Goal: Task Accomplishment & Management: Complete application form

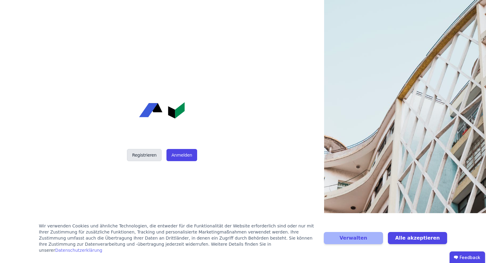
click at [151, 155] on button "Registrieren" at bounding box center [144, 155] width 35 height 12
click at [181, 159] on button "Anmelden" at bounding box center [182, 155] width 30 height 12
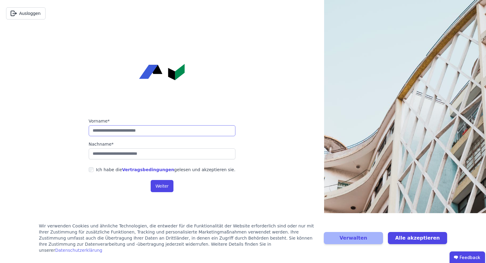
click at [132, 129] on input "string" at bounding box center [162, 130] width 147 height 11
type input "********"
click at [118, 151] on input "string" at bounding box center [162, 153] width 147 height 11
type input "*********"
click at [166, 187] on button "Weiter" at bounding box center [162, 186] width 23 height 12
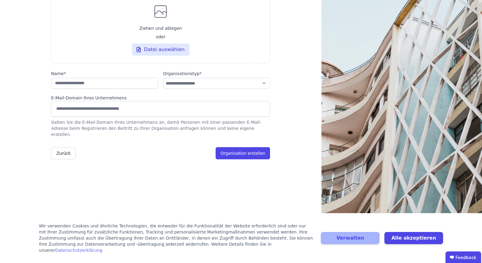
scroll to position [80, 0]
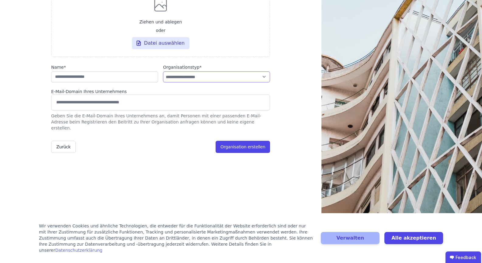
click at [223, 82] on select "**********" at bounding box center [216, 76] width 107 height 11
select select "**********"
click at [163, 74] on select "**********" at bounding box center [216, 76] width 107 height 11
click at [67, 80] on input "string" at bounding box center [104, 76] width 107 height 11
type input "**********"
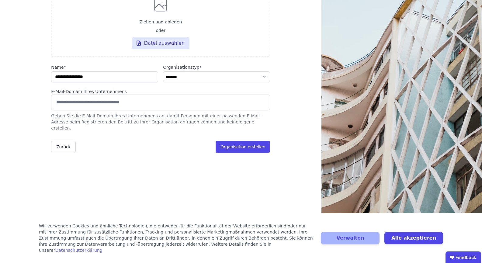
click at [99, 107] on input at bounding box center [160, 102] width 211 height 10
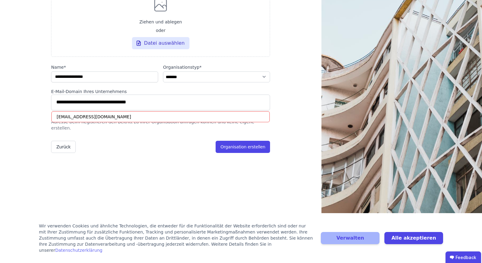
type input "**********"
click at [198, 178] on div "**********" at bounding box center [160, 62] width 219 height 241
click at [229, 166] on div "**********" at bounding box center [160, 62] width 219 height 241
click at [138, 122] on div "houssine.abdelkrim@alumni.fh-aachen.de" at bounding box center [160, 116] width 218 height 11
click at [139, 120] on div "houssine.abdelkrim@alumni.fh-aachen.de" at bounding box center [160, 116] width 218 height 11
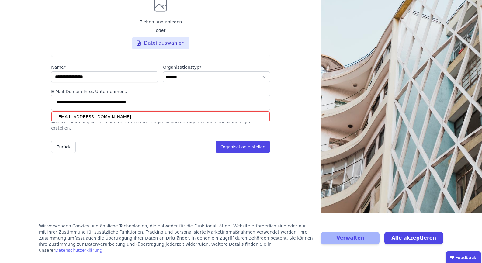
click at [139, 120] on div "houssine.abdelkrim@alumni.fh-aachen.de" at bounding box center [160, 116] width 218 height 11
click at [208, 107] on input "**********" at bounding box center [160, 102] width 211 height 10
click at [257, 144] on button "Organisation erstellen" at bounding box center [242, 147] width 54 height 12
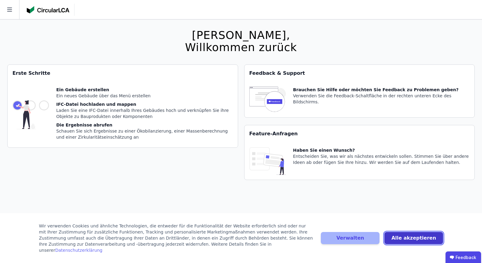
click at [430, 243] on button "Alle akzeptieren" at bounding box center [413, 238] width 59 height 12
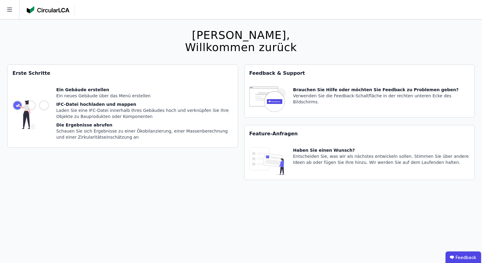
click at [58, 100] on div "Ein Gebäude erstellen Ein neues Gebäude über das Menü erstellen IFC-Datei hochl…" at bounding box center [144, 115] width 177 height 56
click at [43, 75] on div "Erste Schritte" at bounding box center [123, 73] width 230 height 17
drag, startPoint x: 88, startPoint y: 93, endPoint x: 125, endPoint y: 95, distance: 37.2
click at [89, 94] on div "Ein Gebäude erstellen Ein neues Gebäude über das Menü erstellen IFC-Datei hochl…" at bounding box center [144, 115] width 177 height 56
click at [165, 89] on div "Ein Gebäude erstellen" at bounding box center [144, 90] width 177 height 6
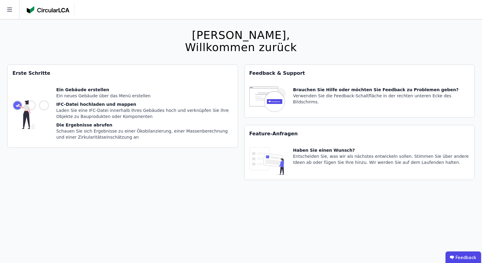
drag, startPoint x: 159, startPoint y: 89, endPoint x: 136, endPoint y: 88, distance: 23.1
click at [136, 88] on div "Ein Gebäude erstellen" at bounding box center [144, 90] width 177 height 6
click at [284, 82] on div "Brauchen Sie Hilfe oder möchten Sie Feedback zu Problemen geben? Verwenden Sie …" at bounding box center [359, 100] width 230 height 36
click at [12, 5] on icon at bounding box center [9, 9] width 19 height 19
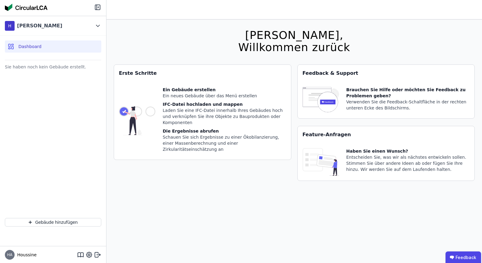
click at [26, 47] on span "Dashboard" at bounding box center [29, 46] width 23 height 6
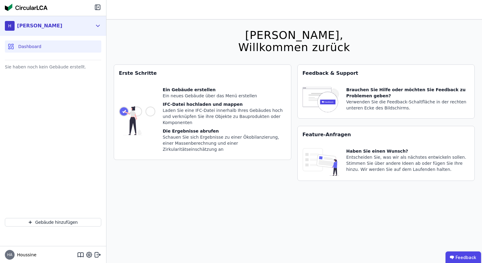
click at [88, 25] on div "H [PERSON_NAME]" at bounding box center [48, 26] width 87 height 12
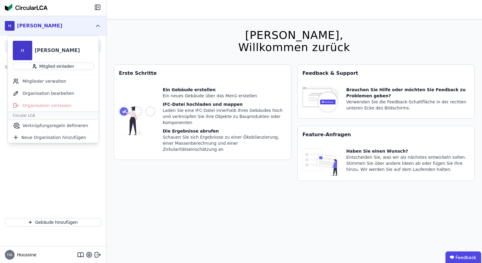
click at [88, 25] on div "H [PERSON_NAME]" at bounding box center [48, 26] width 87 height 12
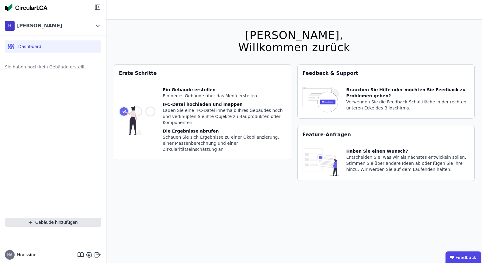
click at [50, 219] on button "Gebäude hinzufügen" at bounding box center [53, 222] width 96 height 9
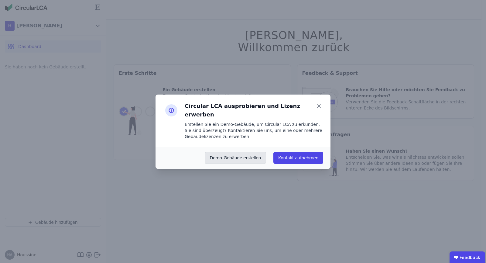
click at [235, 155] on button "Demo-Gebäude erstellen" at bounding box center [236, 158] width 62 height 12
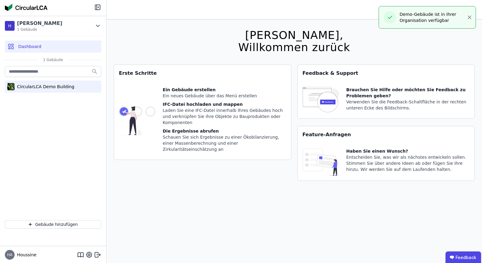
click at [63, 86] on div "CircularLCA Demo Building" at bounding box center [45, 87] width 60 height 6
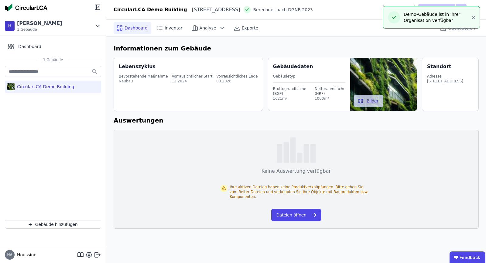
click at [199, 86] on div "Bevorstehende Maßnahme Neubau Vorrausichtlicher Start 12.2024 Vorrausichtliches…" at bounding box center [189, 78] width 140 height 17
drag, startPoint x: 151, startPoint y: 75, endPoint x: 224, endPoint y: 68, distance: 72.9
click at [160, 75] on div "Bevorstehende Maßnahme" at bounding box center [143, 76] width 49 height 5
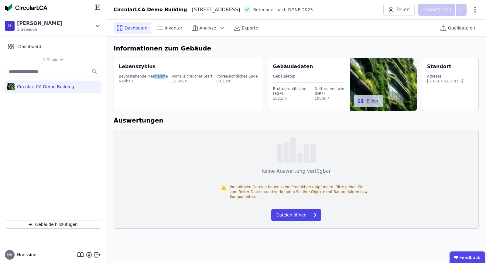
click at [369, 73] on img at bounding box center [383, 84] width 67 height 53
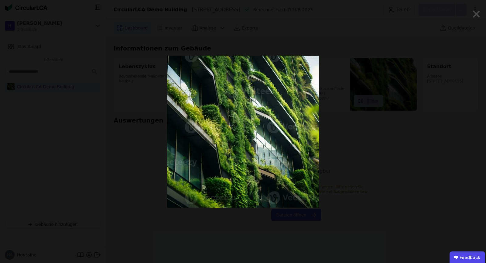
click at [419, 136] on div at bounding box center [243, 131] width 405 height 263
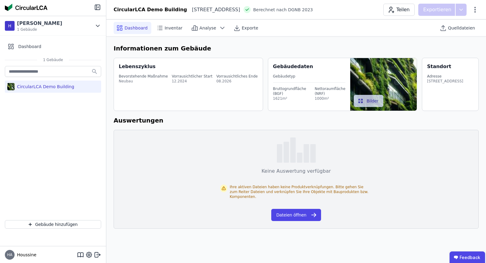
click at [122, 146] on div "Keine Auswertung verfügbar Ihre aktiven Dateien haben keine Produktverknüpfunge…" at bounding box center [296, 179] width 365 height 99
click at [187, 82] on div "12.2024" at bounding box center [192, 81] width 41 height 5
click at [170, 27] on span "Inventar" at bounding box center [174, 28] width 18 height 6
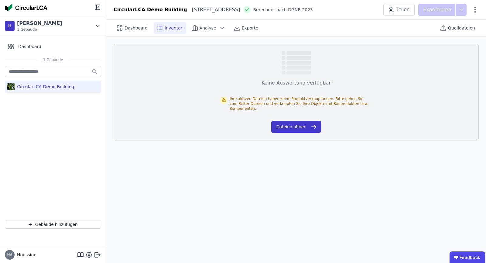
click at [310, 124] on icon "button" at bounding box center [313, 126] width 7 height 7
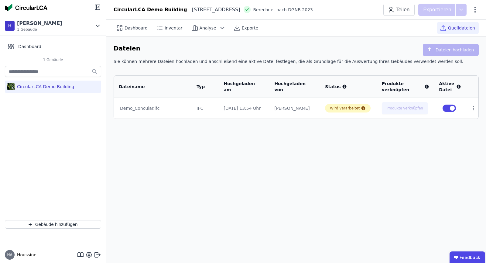
click at [214, 108] on div "IFC" at bounding box center [205, 108] width 17 height 6
click at [344, 106] on div "Wird verarbeitet" at bounding box center [345, 108] width 30 height 5
click at [203, 26] on span "Analyse" at bounding box center [208, 28] width 17 height 6
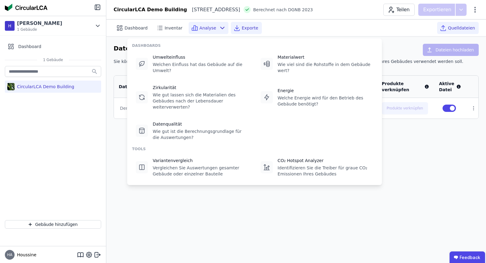
click at [242, 29] on span "Exporte" at bounding box center [250, 28] width 16 height 6
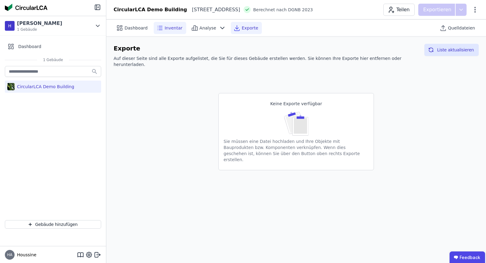
click at [161, 28] on div "Inventar" at bounding box center [170, 28] width 33 height 12
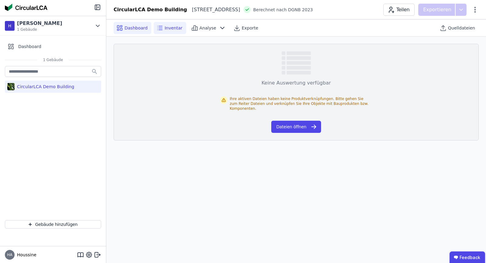
click at [130, 26] on span "Dashboard" at bounding box center [136, 28] width 23 height 6
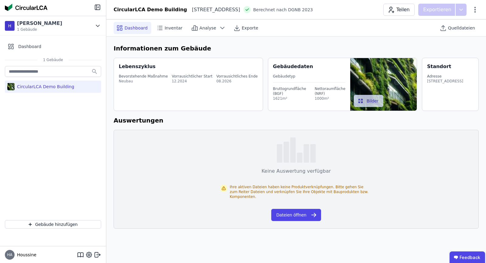
click at [147, 77] on div "Bevorstehende Maßnahme" at bounding box center [143, 76] width 49 height 5
click at [300, 211] on button "Dateien öffnen" at bounding box center [296, 215] width 50 height 12
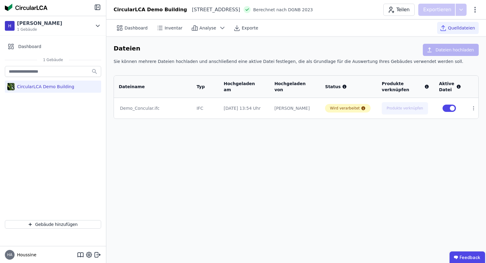
click at [145, 108] on div "Demo_Concular.ifc" at bounding box center [153, 108] width 66 height 6
click at [416, 147] on div "Dashboard Inventar Analyse Exporte Quelldateien Dateien Dateien hochladen Sie k…" at bounding box center [296, 140] width 380 height 243
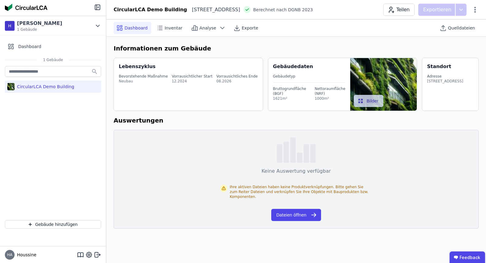
click at [473, 14] on div "Teilen Exportieren" at bounding box center [431, 10] width 95 height 12
click at [476, 12] on icon at bounding box center [476, 10] width 2 height 6
click at [461, 20] on div "Gebäude bearbeiten" at bounding box center [449, 24] width 59 height 11
select select "*"
select select "**********"
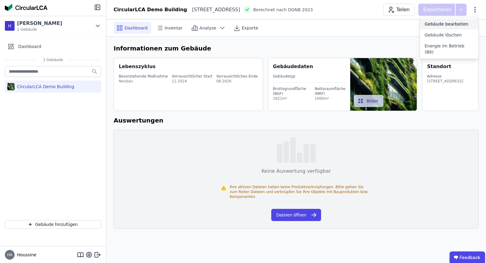
select select "**********"
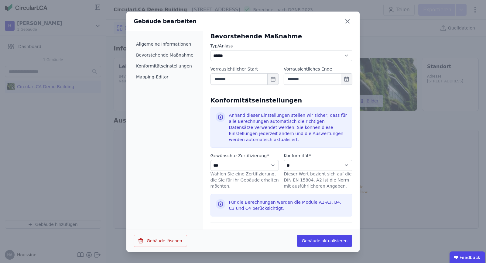
scroll to position [298, 0]
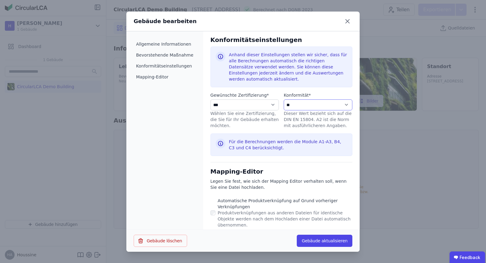
click at [315, 101] on select "**********" at bounding box center [318, 104] width 69 height 11
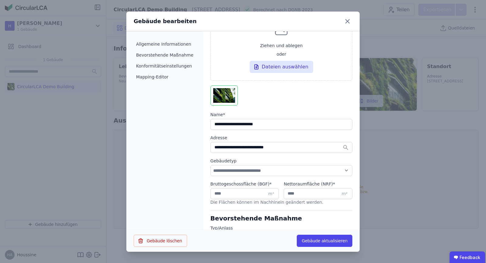
scroll to position [61, 0]
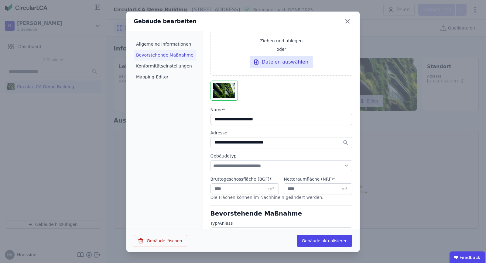
click at [173, 55] on li "Bevorstehende Maßnahme" at bounding box center [165, 55] width 62 height 11
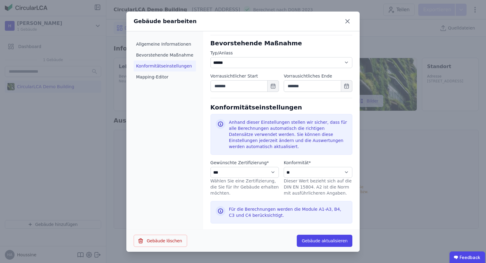
click at [167, 67] on li "Konformitätseinstellungen" at bounding box center [165, 65] width 62 height 11
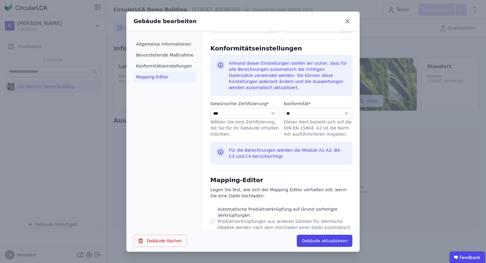
click at [159, 76] on li "Mapping-Editor" at bounding box center [165, 76] width 62 height 11
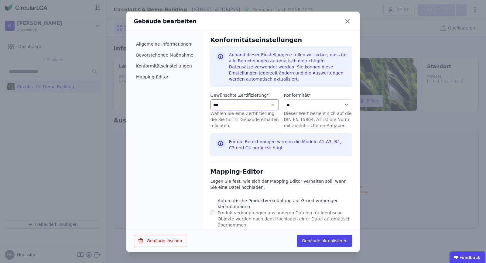
click at [268, 99] on select "**********" at bounding box center [245, 104] width 69 height 11
click at [410, 184] on div "**********" at bounding box center [243, 131] width 486 height 263
click at [351, 21] on icon at bounding box center [348, 21] width 10 height 10
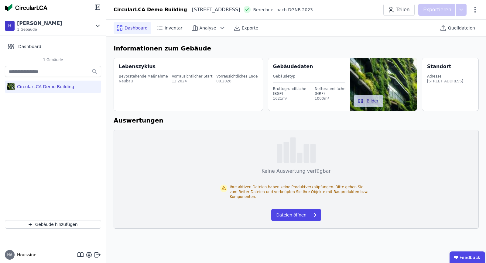
click at [153, 87] on div "Bevorstehende Maßnahme Neubau Vorrausichtlicher Start 12.2024 Vorrausichtliches…" at bounding box center [189, 78] width 140 height 17
click at [303, 213] on button "Dateien öffnen" at bounding box center [296, 215] width 50 height 12
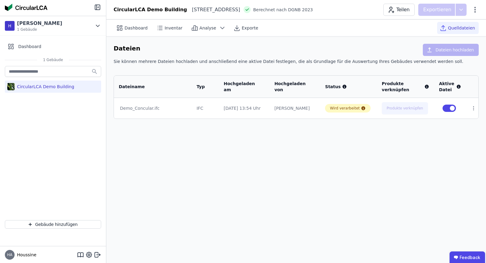
click at [273, 105] on td "[PERSON_NAME]" at bounding box center [295, 108] width 51 height 21
click at [321, 161] on div "Dashboard Inventar Analyse Exporte Quelldateien Dateien Dateien hochladen Sie k…" at bounding box center [296, 140] width 380 height 243
click at [135, 31] on span "Dashboard" at bounding box center [136, 28] width 23 height 6
